Goal: Task Accomplishment & Management: Manage account settings

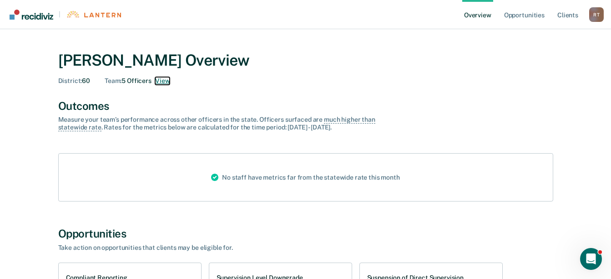
click at [161, 78] on button "View" at bounding box center [162, 81] width 15 height 8
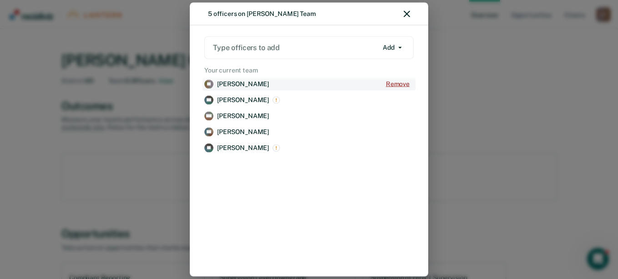
click at [393, 82] on button "Remove" at bounding box center [398, 84] width 32 height 12
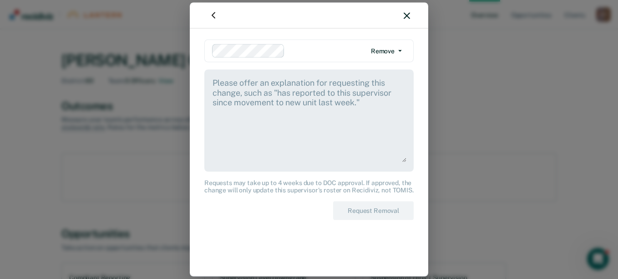
click at [215, 81] on textarea at bounding box center [309, 119] width 195 height 85
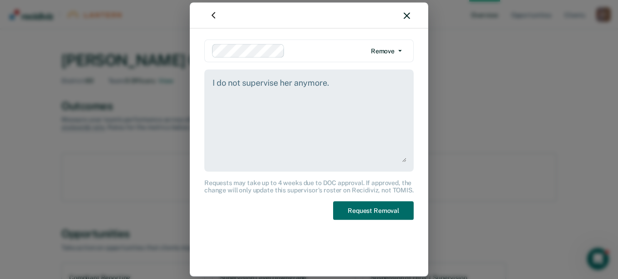
type textarea "I do not supervise her anymore."
click at [407, 15] on icon "button" at bounding box center [407, 15] width 6 height 6
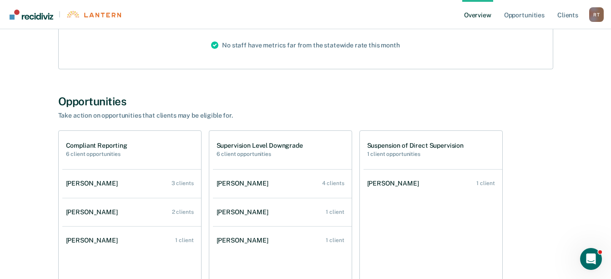
scroll to position [137, 0]
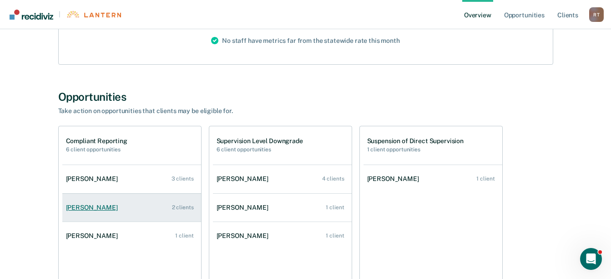
click at [182, 208] on div "2 clients" at bounding box center [183, 207] width 22 height 6
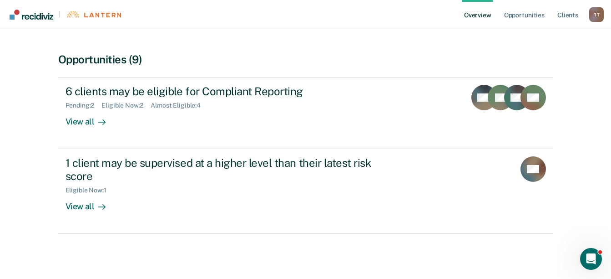
scroll to position [172, 0]
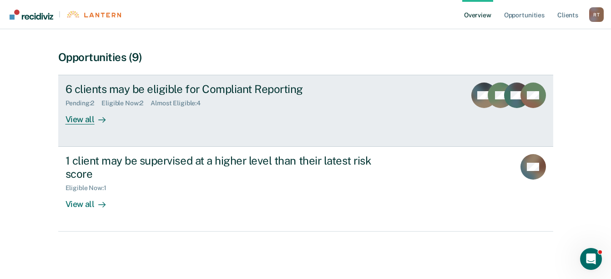
click at [128, 101] on div "Eligible Now : 2" at bounding box center [126, 103] width 49 height 8
